Goal: Transaction & Acquisition: Obtain resource

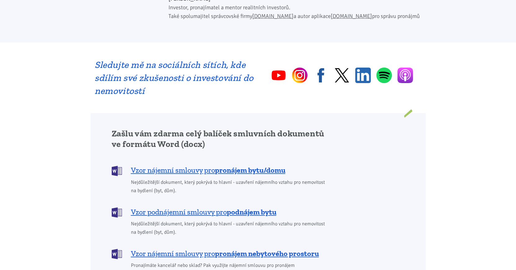
scroll to position [411, 0]
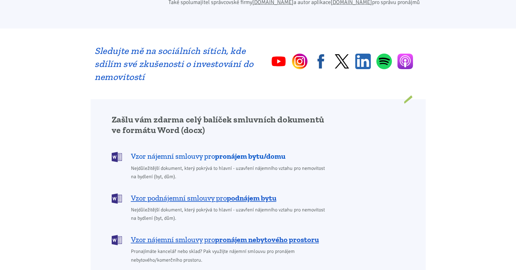
click at [182, 151] on span "Vzor nájemní smlouvy pro pronájem bytu/domu" at bounding box center [208, 156] width 154 height 10
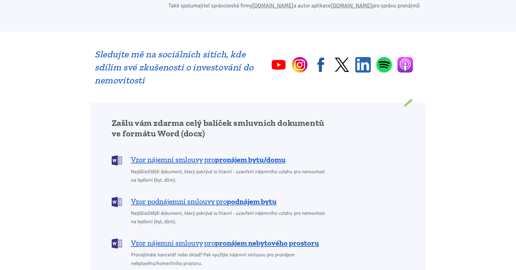
scroll to position [411, 0]
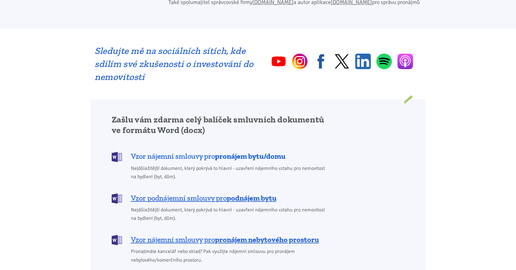
click at [206, 151] on span "Vzor nájemní smlouvy pro pronájem bytu/domu" at bounding box center [208, 156] width 154 height 10
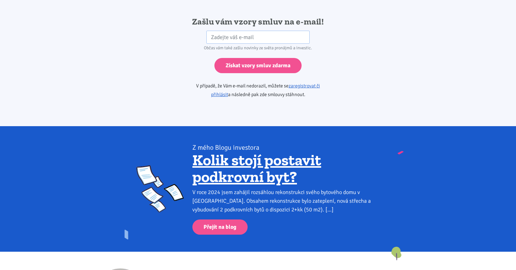
scroll to position [1034, 0]
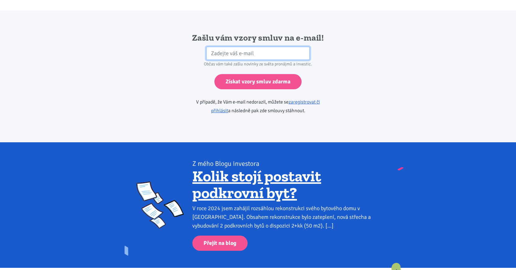
click at [214, 47] on input "email" at bounding box center [257, 53] width 103 height 13
type input "p"
